Goal: Browse casually

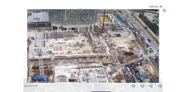
scroll to position [19, 0]
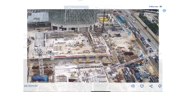
click at [81, 61] on img at bounding box center [92, 46] width 131 height 74
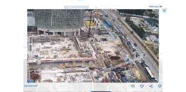
drag, startPoint x: 93, startPoint y: 46, endPoint x: 89, endPoint y: 52, distance: 7.7
click at [89, 52] on img at bounding box center [92, 46] width 131 height 74
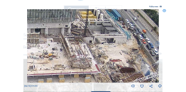
click at [100, 58] on img at bounding box center [92, 46] width 131 height 74
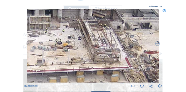
drag, startPoint x: 107, startPoint y: 58, endPoint x: 137, endPoint y: 45, distance: 33.1
click at [137, 45] on img at bounding box center [92, 46] width 131 height 74
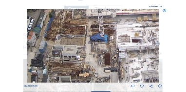
drag, startPoint x: 47, startPoint y: 56, endPoint x: 86, endPoint y: 15, distance: 57.1
click at [86, 15] on img at bounding box center [92, 46] width 131 height 74
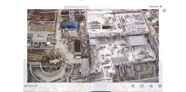
drag, startPoint x: 88, startPoint y: 64, endPoint x: 59, endPoint y: 53, distance: 30.5
click at [59, 53] on img at bounding box center [92, 46] width 131 height 74
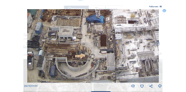
drag, startPoint x: 72, startPoint y: 60, endPoint x: 108, endPoint y: 78, distance: 40.5
click at [108, 79] on img at bounding box center [92, 46] width 131 height 74
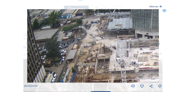
drag, startPoint x: 86, startPoint y: 65, endPoint x: 94, endPoint y: 84, distance: 20.7
click at [94, 84] on div "[DATE] 09:00" at bounding box center [93, 49] width 138 height 80
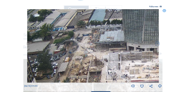
drag, startPoint x: 98, startPoint y: 35, endPoint x: 96, endPoint y: 43, distance: 9.0
click at [89, 44] on img at bounding box center [92, 46] width 131 height 74
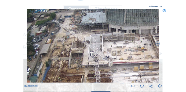
drag, startPoint x: 84, startPoint y: 47, endPoint x: 70, endPoint y: 40, distance: 15.0
click at [70, 40] on img at bounding box center [92, 46] width 131 height 74
